Goal: Use online tool/utility: Utilize a website feature to perform a specific function

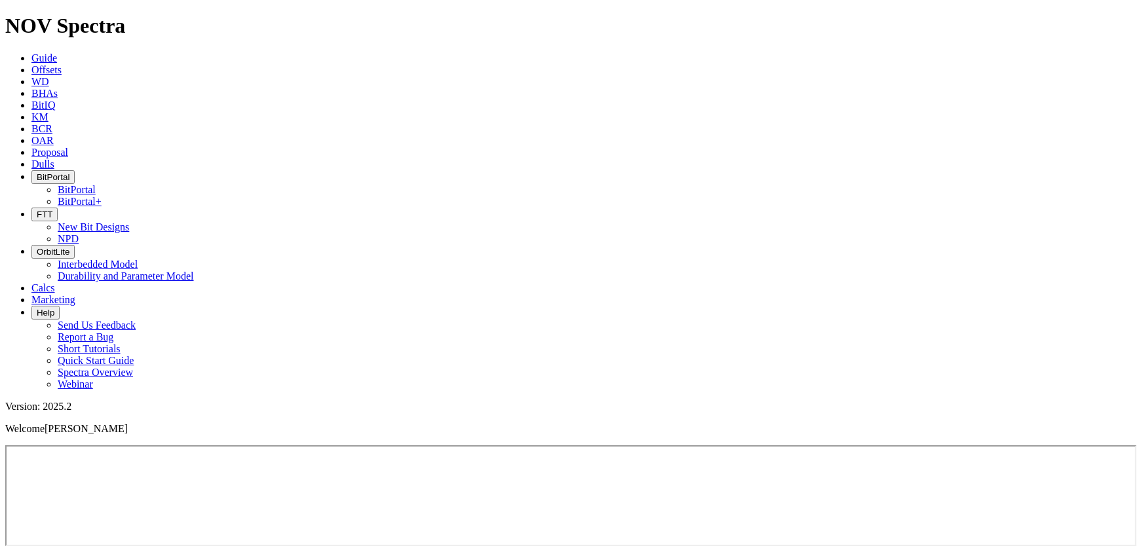
click at [55, 282] on link "Calcs" at bounding box center [43, 287] width 24 height 11
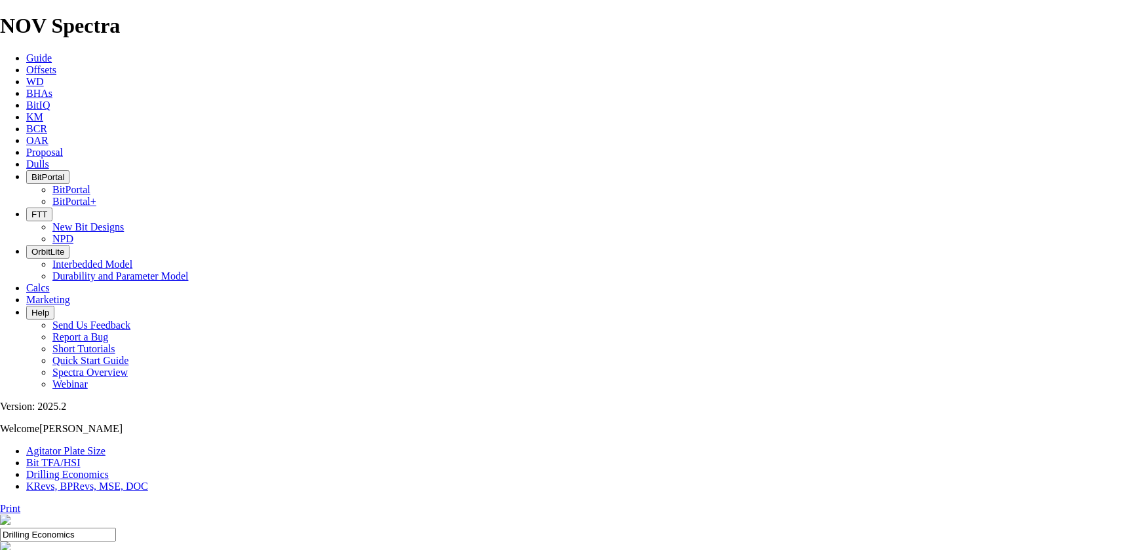
click at [81, 457] on link "Bit TFA/HSI" at bounding box center [53, 462] width 54 height 11
drag, startPoint x: 354, startPoint y: 244, endPoint x: 362, endPoint y: 243, distance: 7.2
type input "3600"
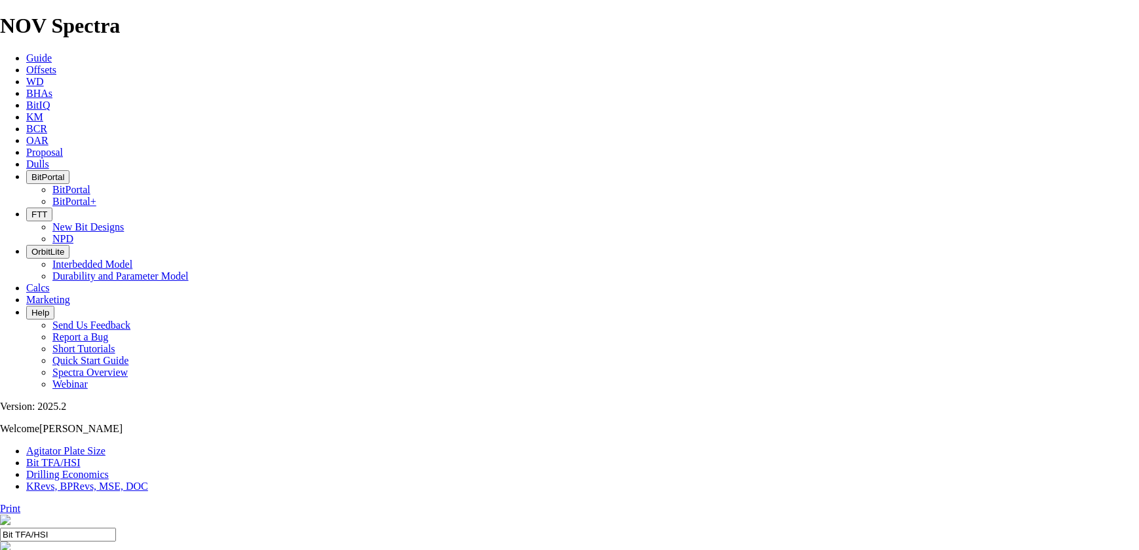
radio input "true"
radio input "false"
radio input "true"
radio input "false"
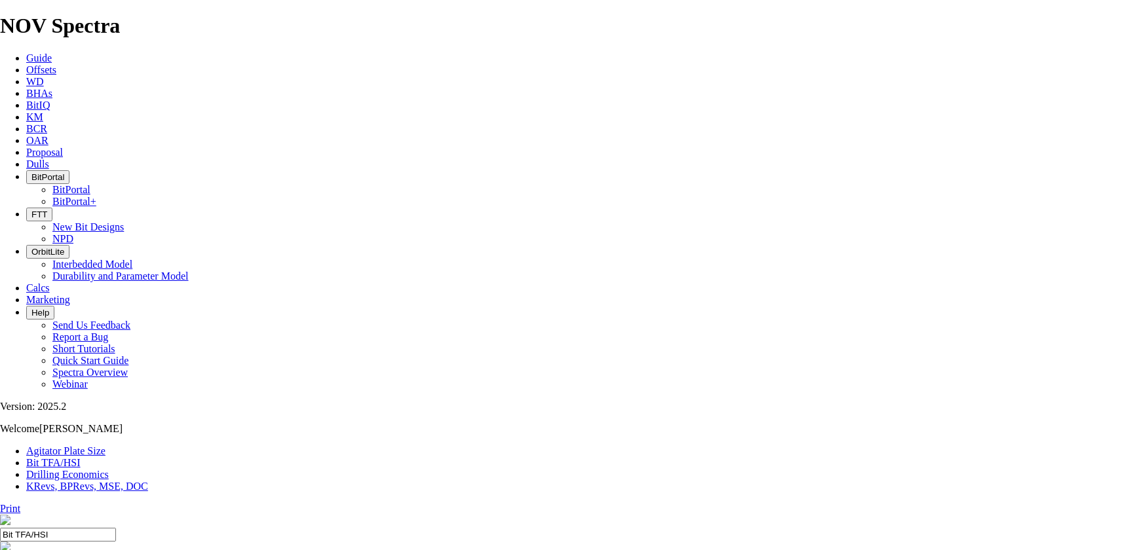
type input "1.15"
type input "12.25"
drag, startPoint x: 438, startPoint y: 343, endPoint x: 418, endPoint y: 345, distance: 19.8
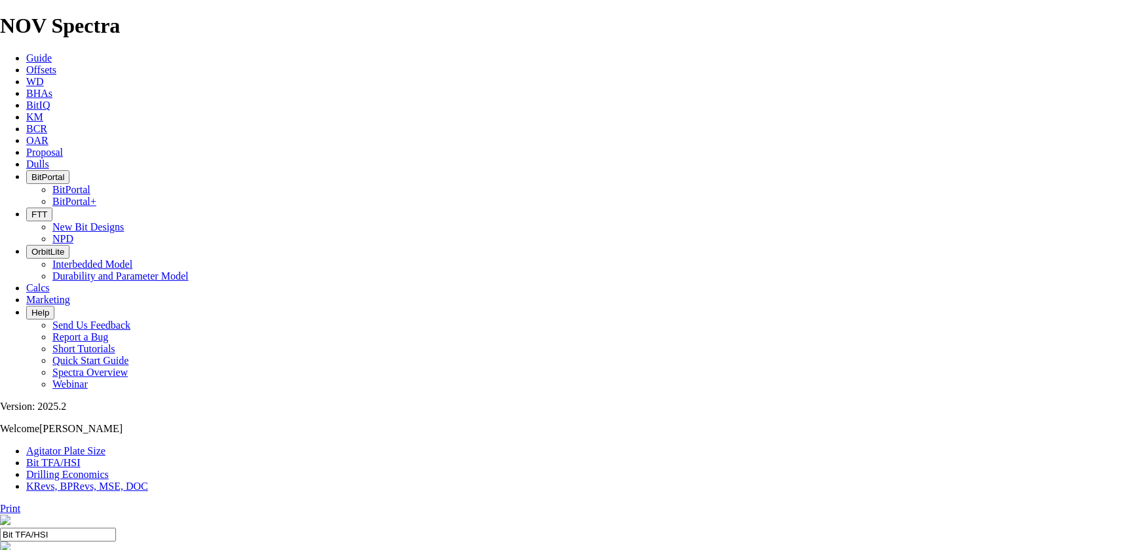
type input "5"
select select "number:18"
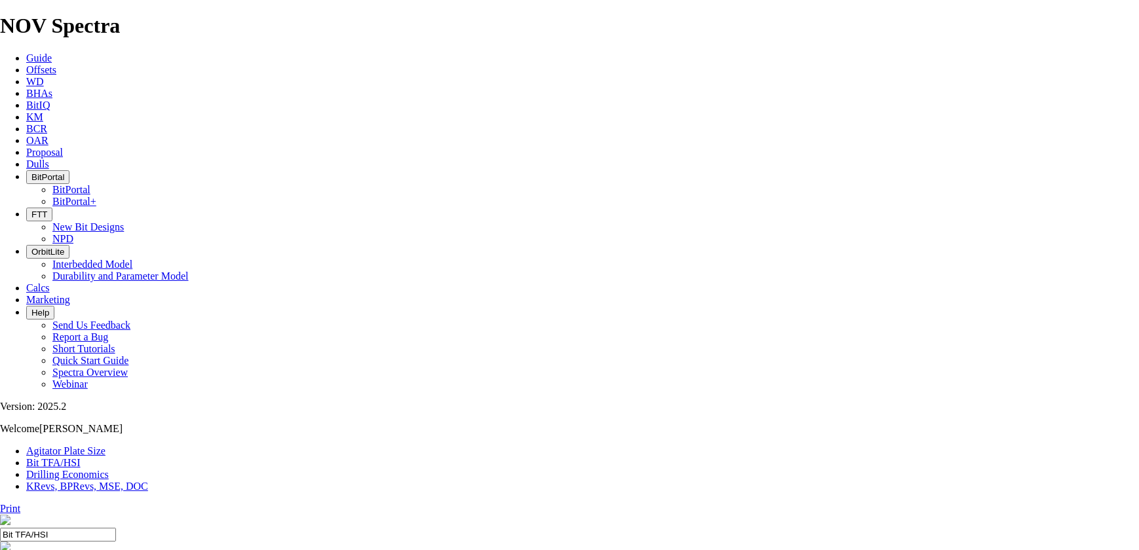
select select "number:18"
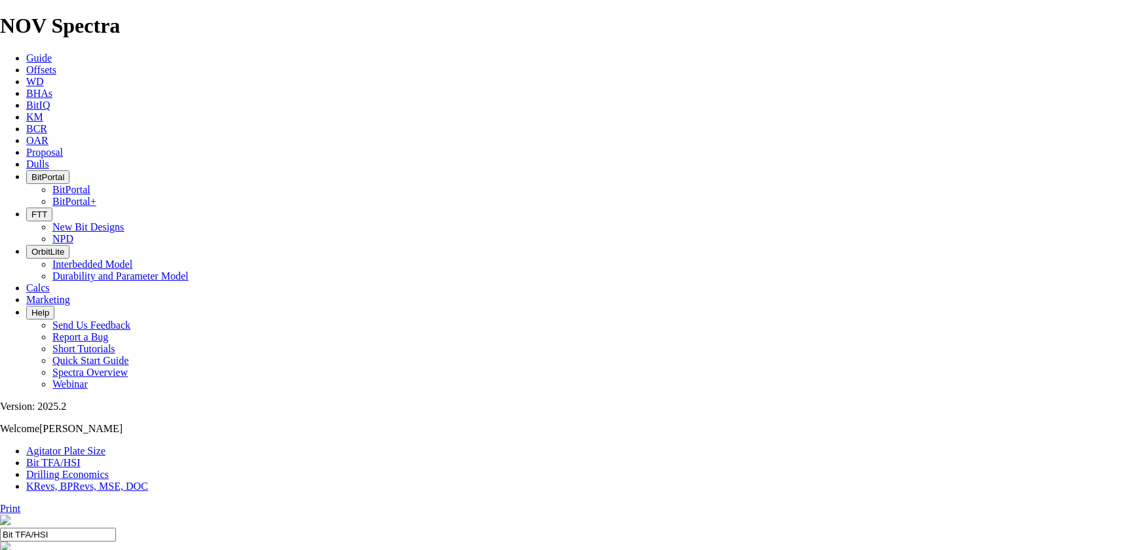
select select "number:16"
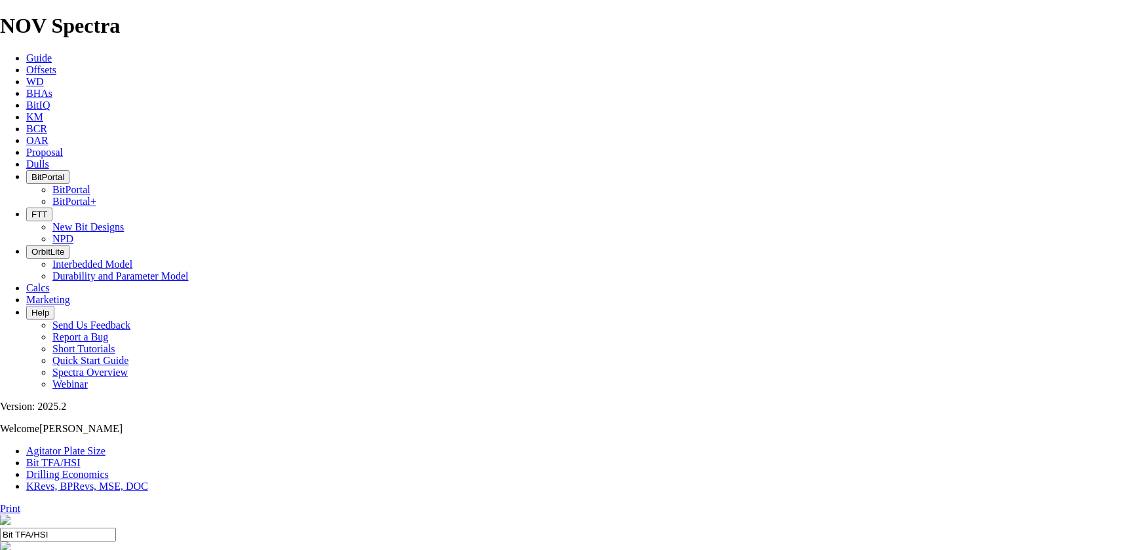
select select "number:16"
select select "number:18"
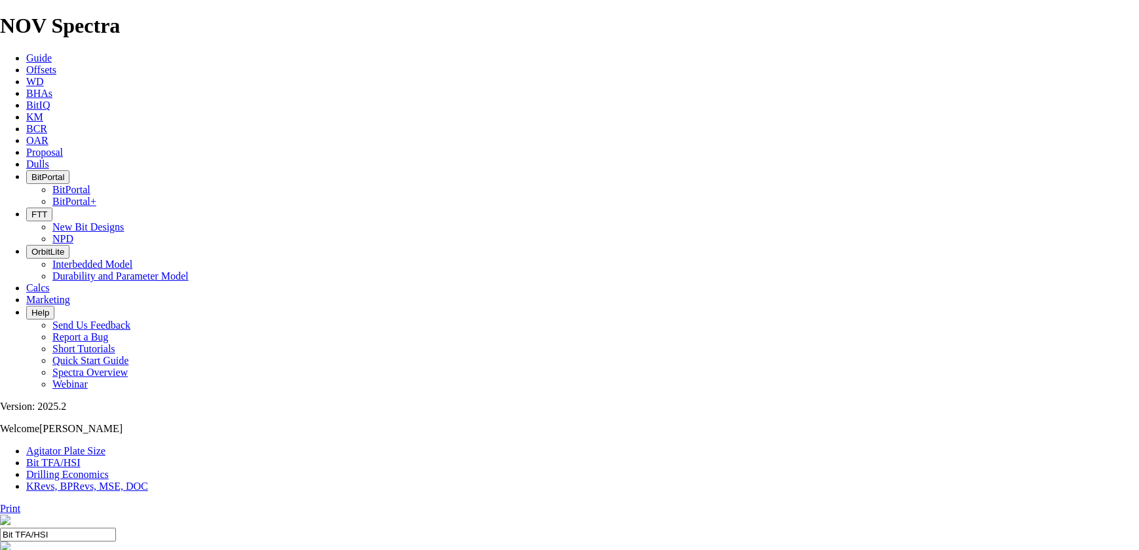
select select "number:18"
select select "number:16"
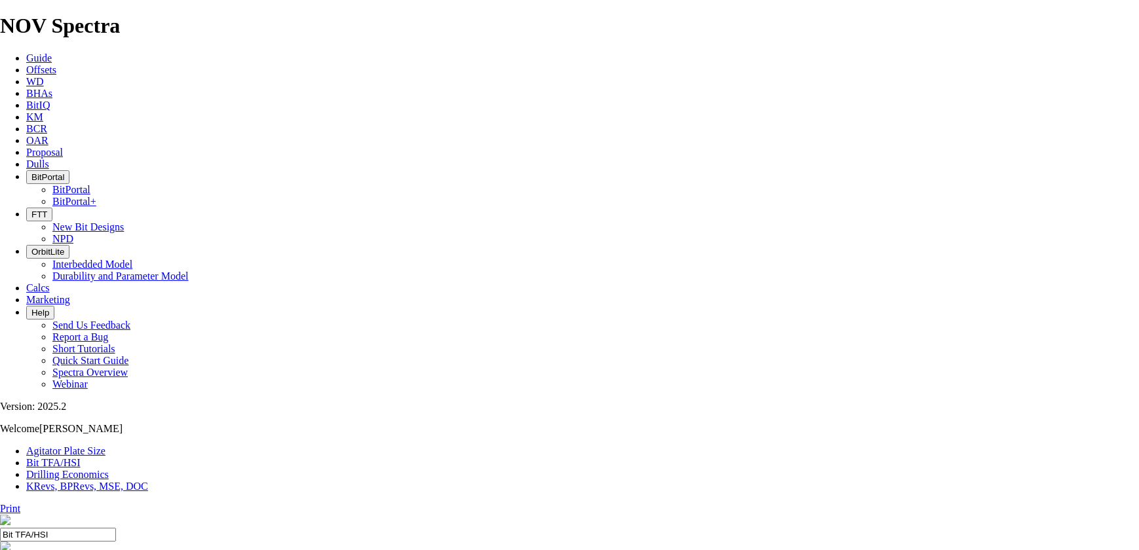
select select "number:16"
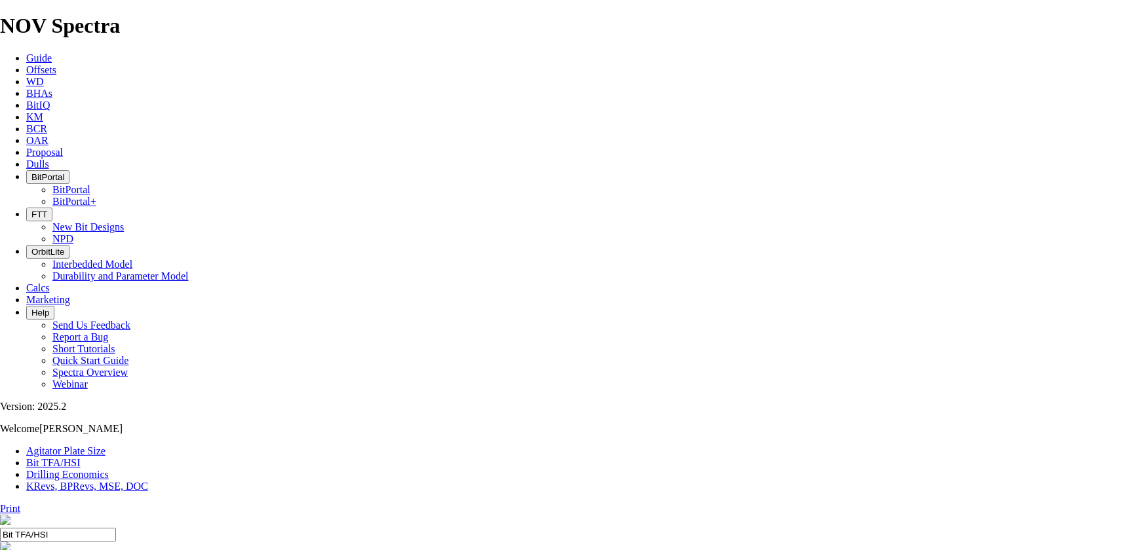
select select "number:18"
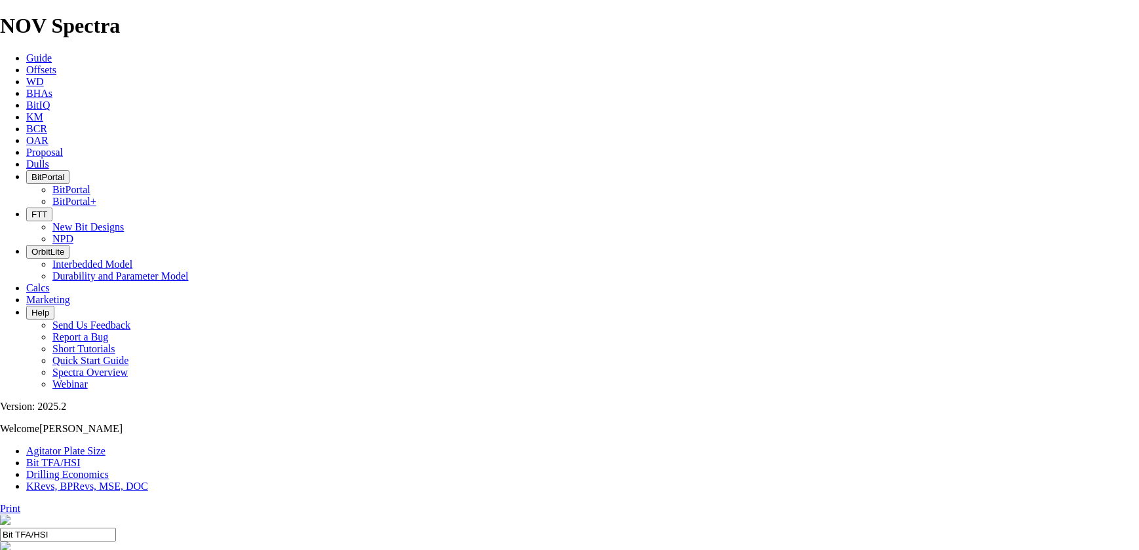
select select "number:18"
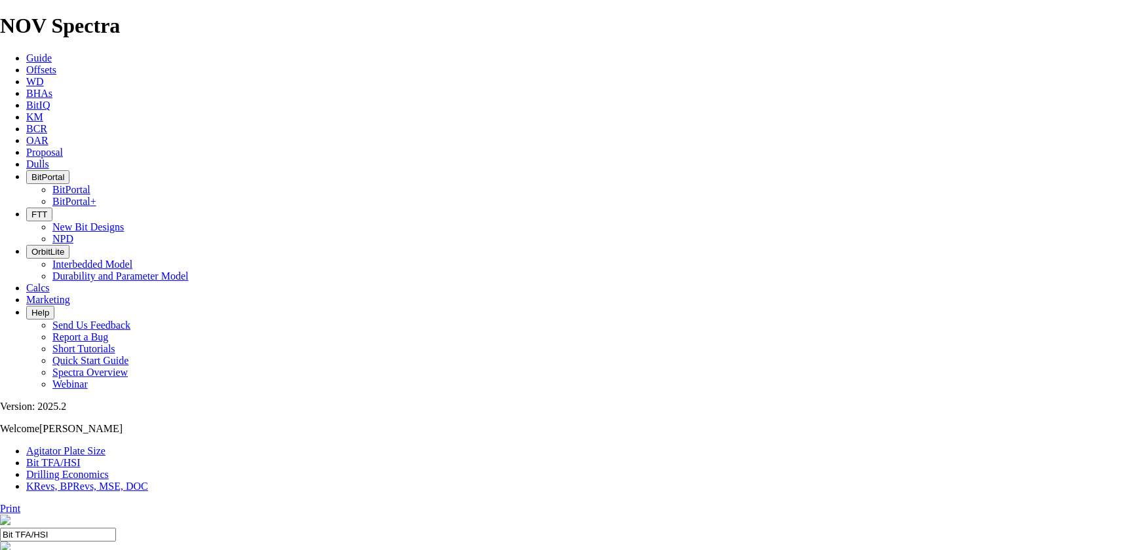
select select "number:18"
select select "number:16"
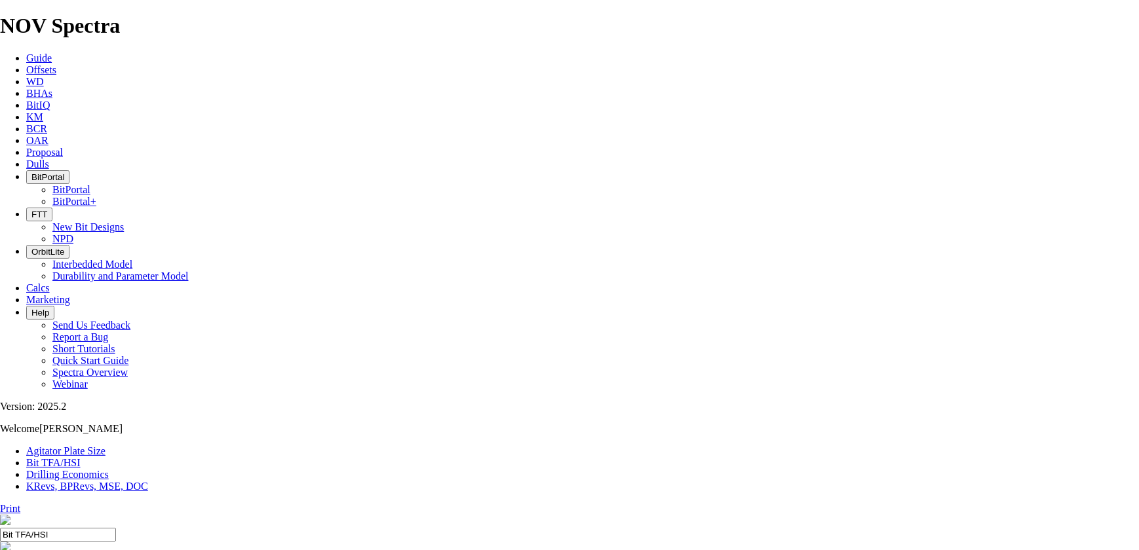
select select "number:16"
select select "number:18"
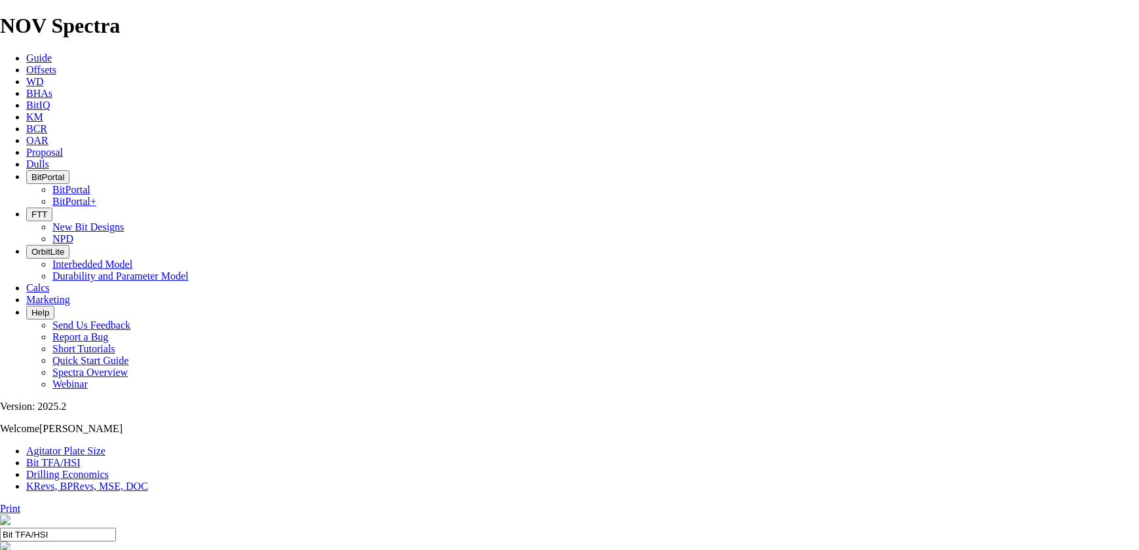
select select "number:18"
type input "6"
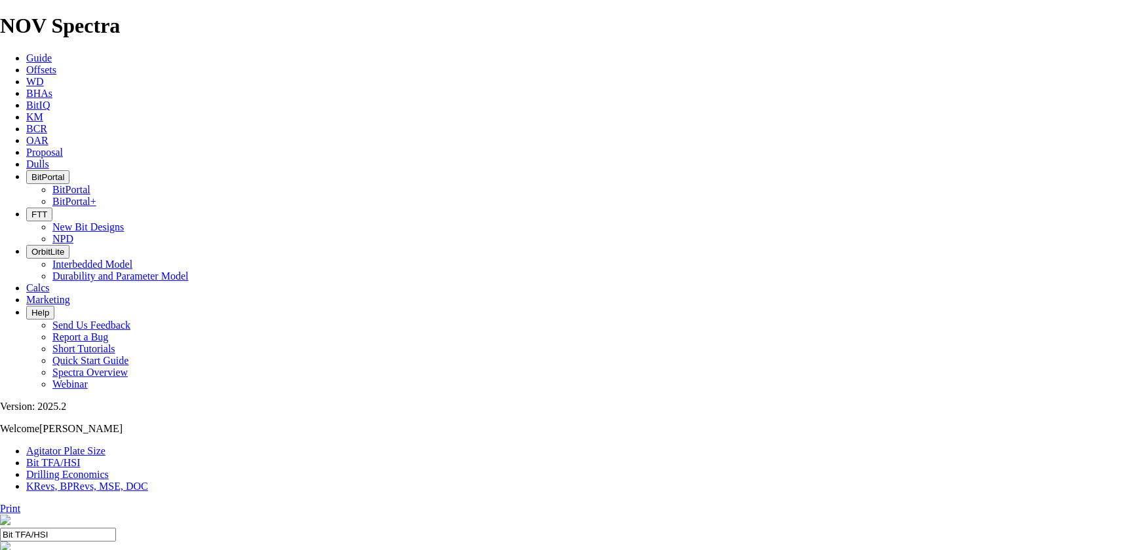
select select "number:0"
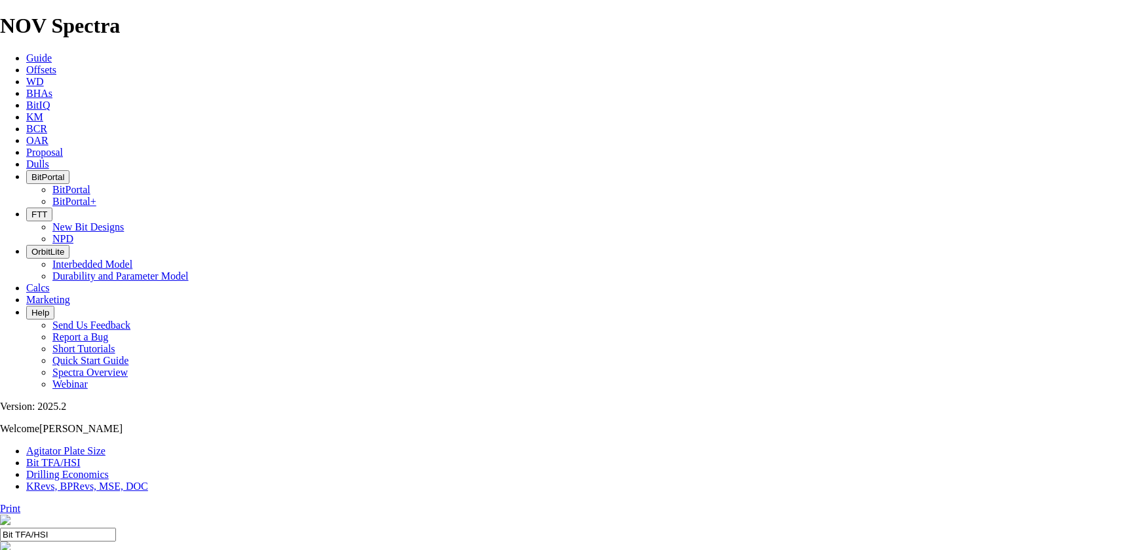
select select "number:0"
type input "6"
select select "number:16"
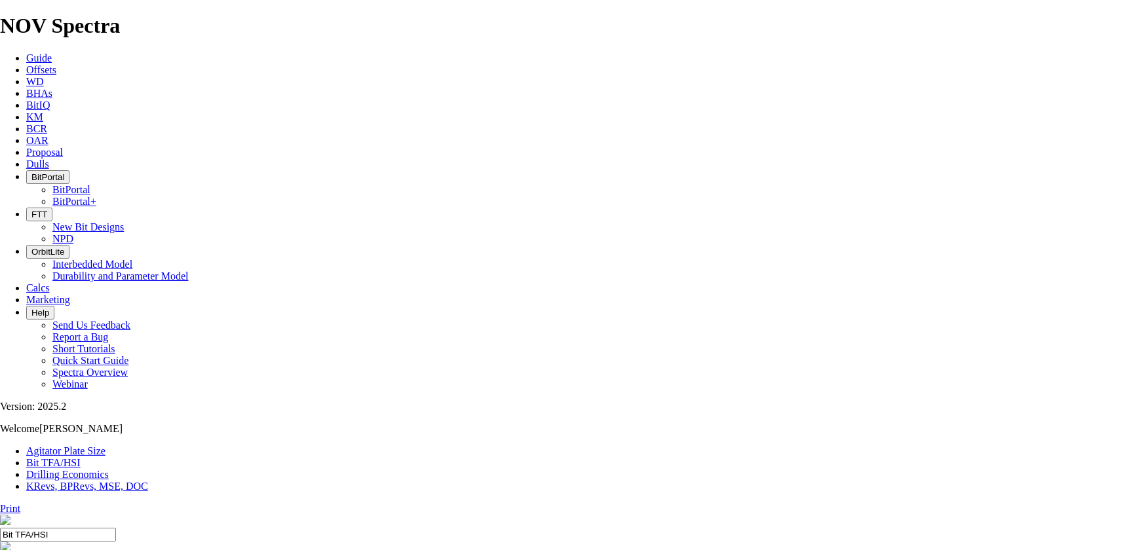
select select "number:16"
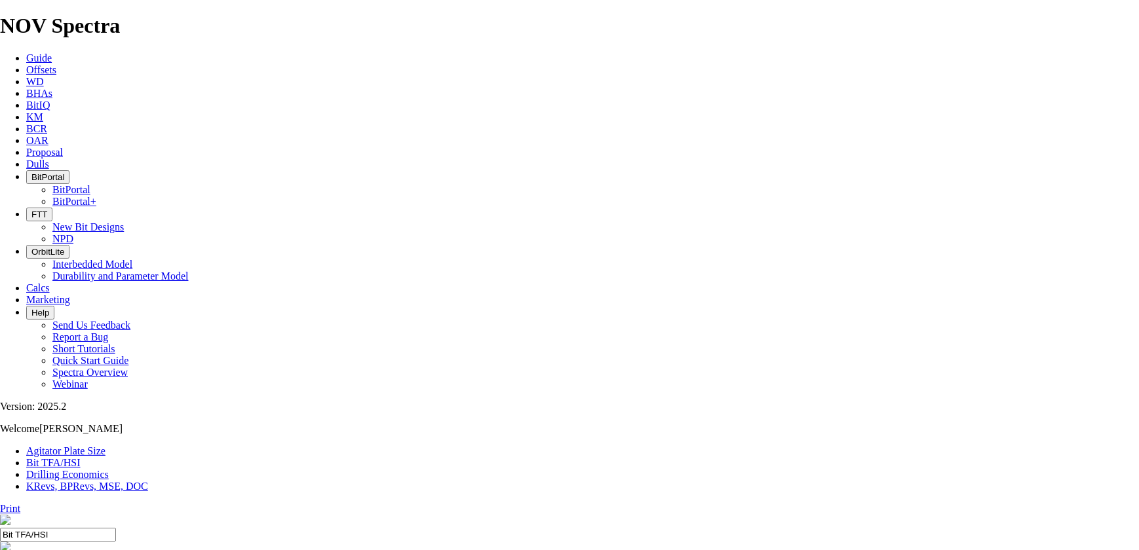
select select "number:16"
select select "number:18"
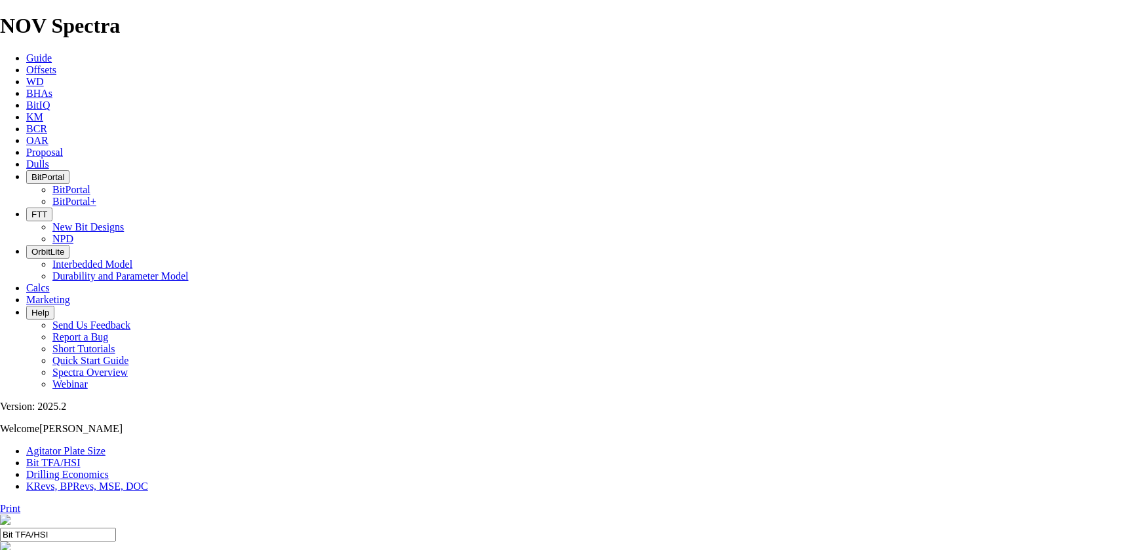
select select "number:18"
drag, startPoint x: 347, startPoint y: 373, endPoint x: 347, endPoint y: 364, distance: 8.5
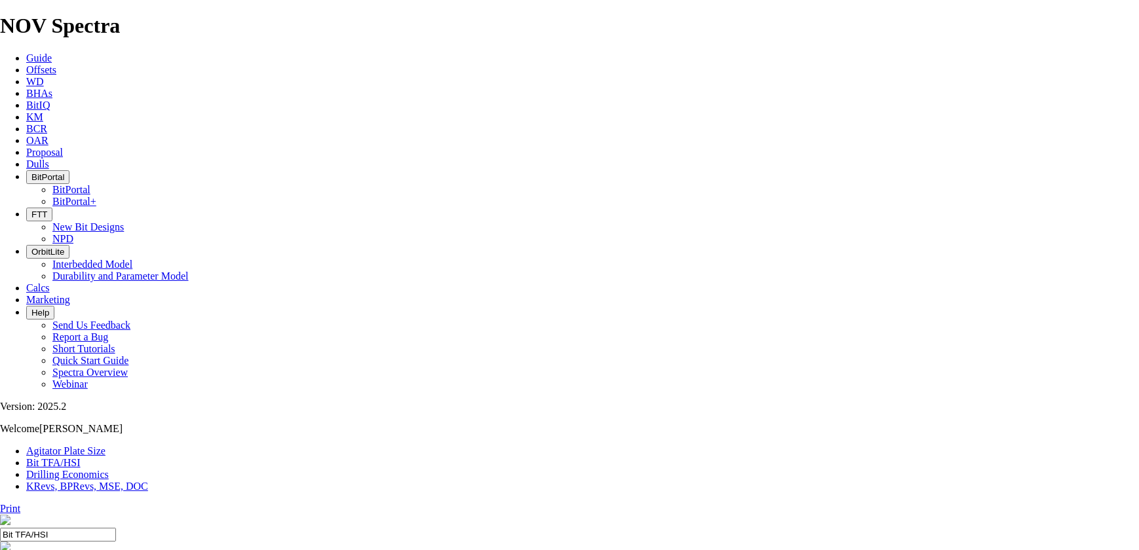
select select "number:16"
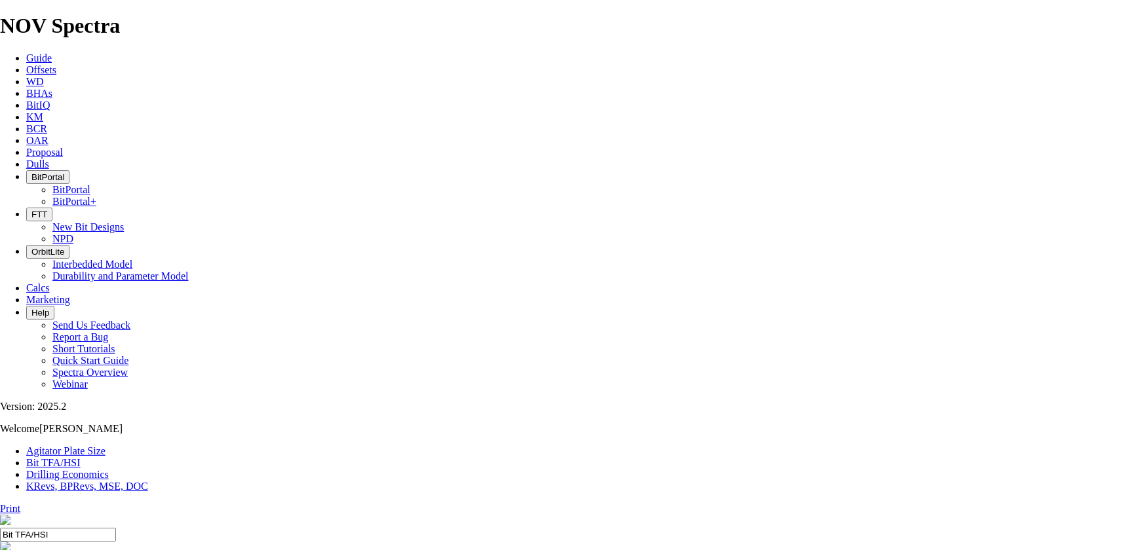
select select "number:16"
